Goal: Information Seeking & Learning: Learn about a topic

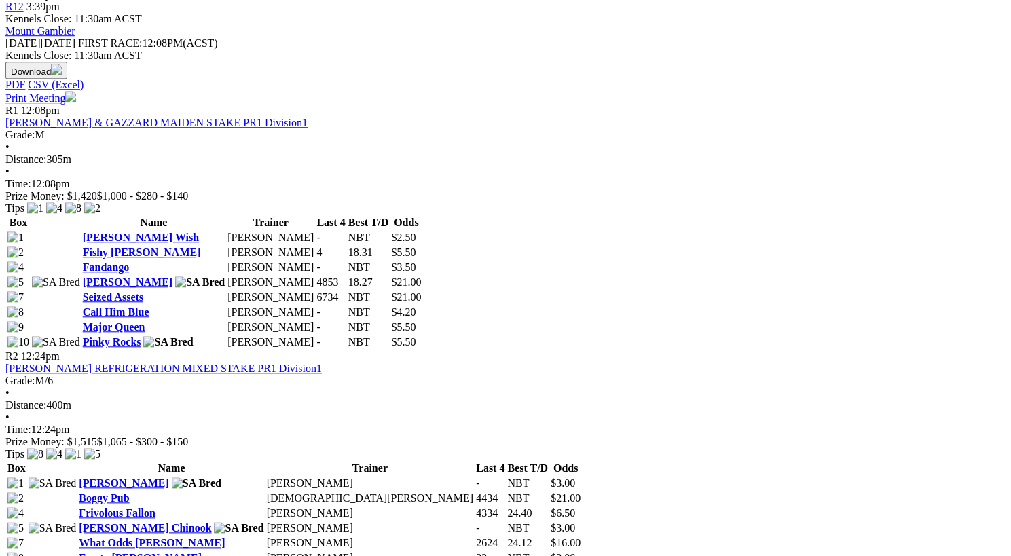
scroll to position [611, 0]
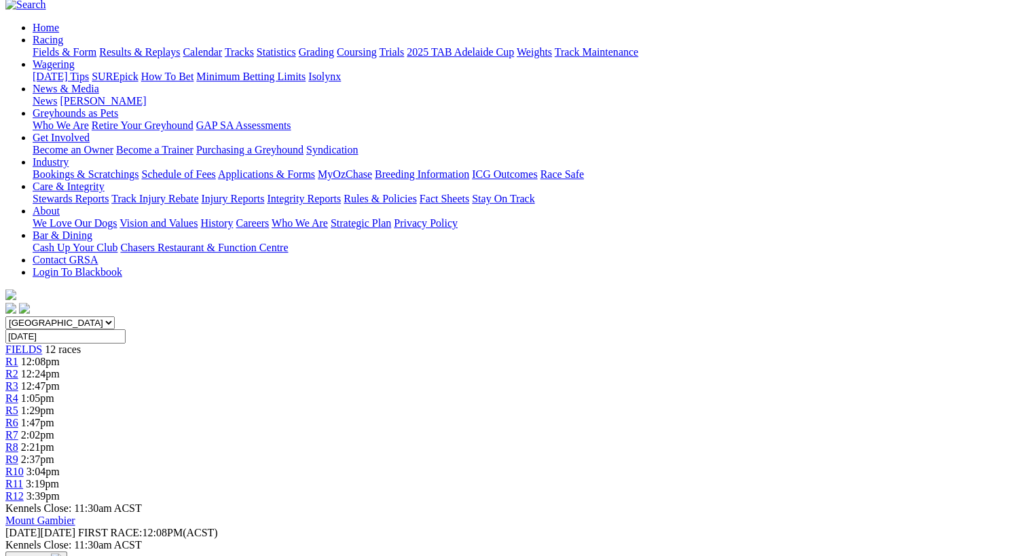
scroll to position [110, 0]
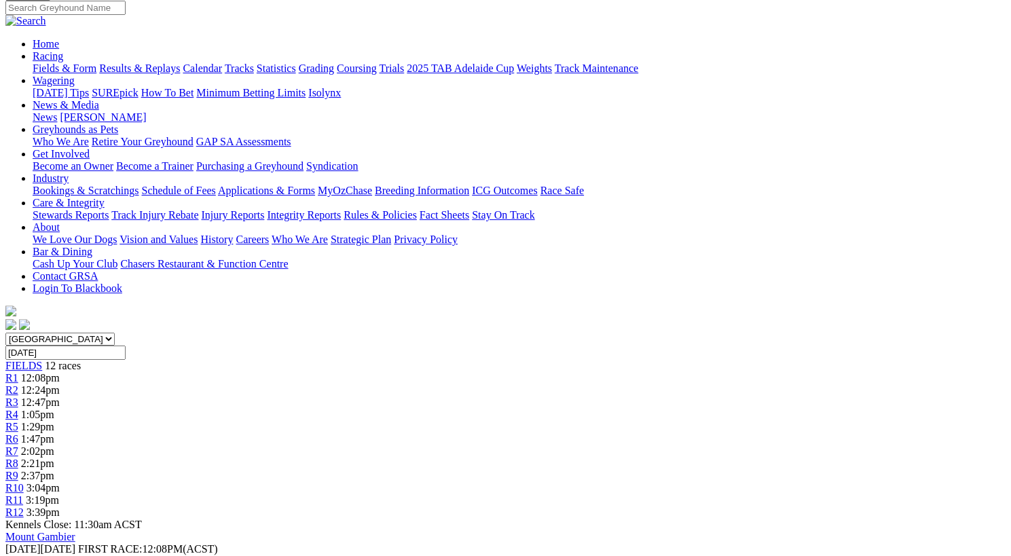
click at [42, 360] on span "FIELDS" at bounding box center [23, 366] width 37 height 12
